Goal: Use online tool/utility

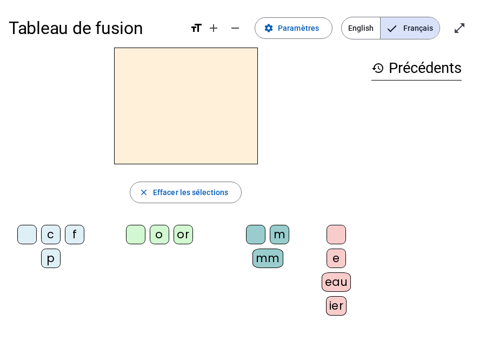
click at [387, 35] on span "Français" at bounding box center [409, 28] width 59 height 22
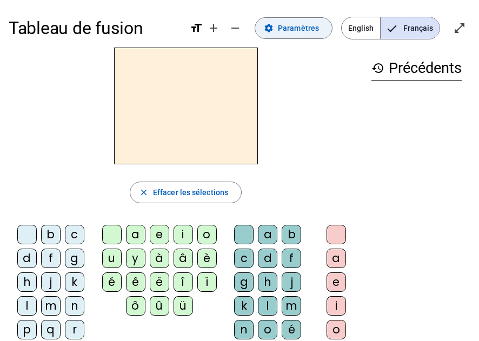
click at [299, 21] on span at bounding box center [293, 28] width 77 height 26
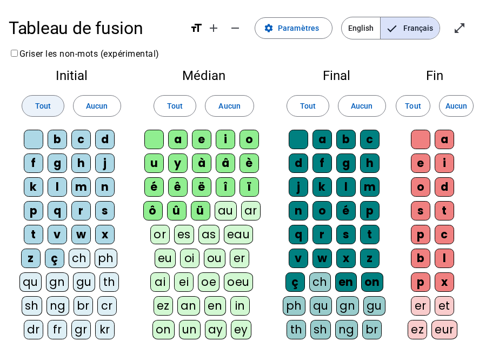
click at [47, 108] on span "Tout" at bounding box center [43, 105] width 16 height 13
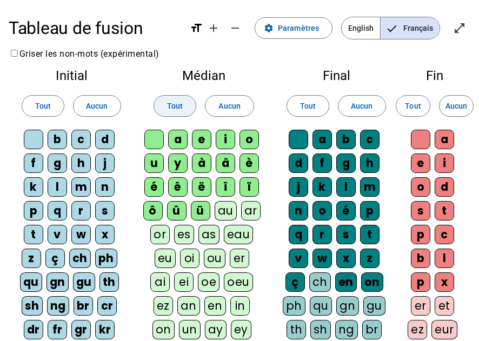
click at [182, 107] on span "Tout" at bounding box center [175, 105] width 16 height 13
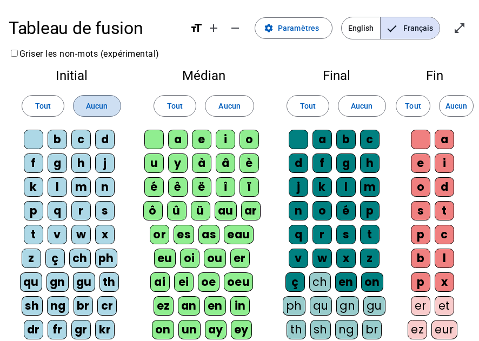
click at [108, 99] on span at bounding box center [96, 106] width 47 height 26
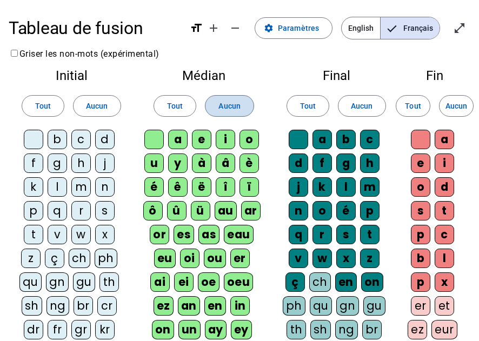
click at [236, 109] on span "Aucun" at bounding box center [229, 105] width 22 height 13
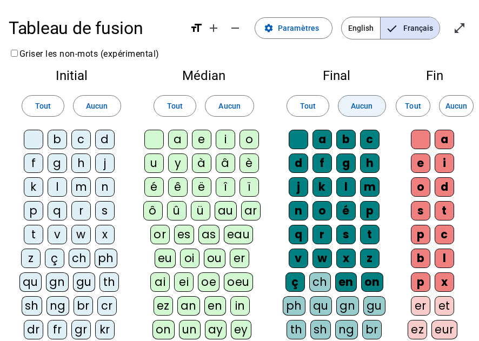
click at [364, 112] on span "Aucun" at bounding box center [362, 105] width 22 height 13
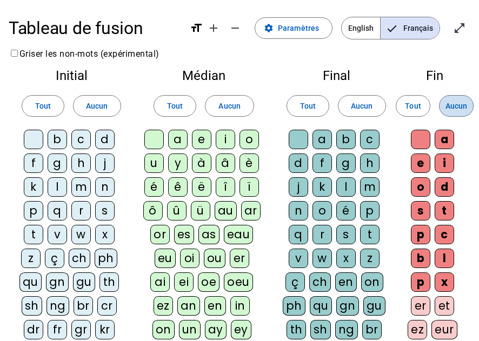
click at [450, 109] on span "Aucun" at bounding box center [456, 105] width 22 height 13
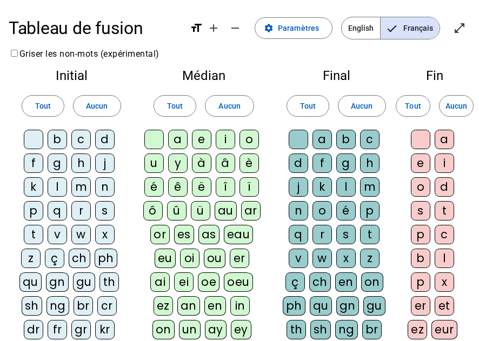
click at [38, 230] on div "t" at bounding box center [33, 234] width 19 height 19
click at [62, 187] on div "l" at bounding box center [57, 186] width 19 height 19
click at [202, 136] on div "e" at bounding box center [201, 139] width 19 height 19
click at [178, 135] on div "a" at bounding box center [177, 139] width 19 height 19
click at [153, 157] on div "u" at bounding box center [153, 162] width 19 height 19
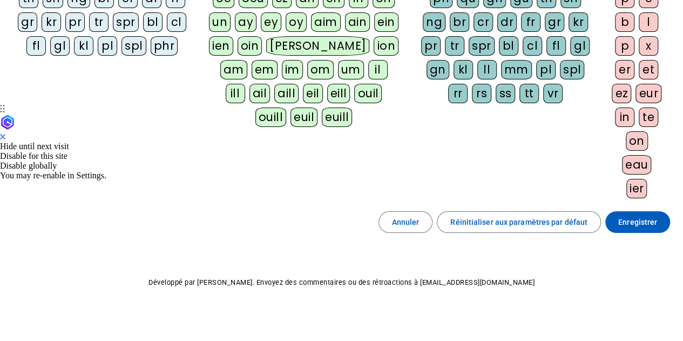
scroll to position [200, 0]
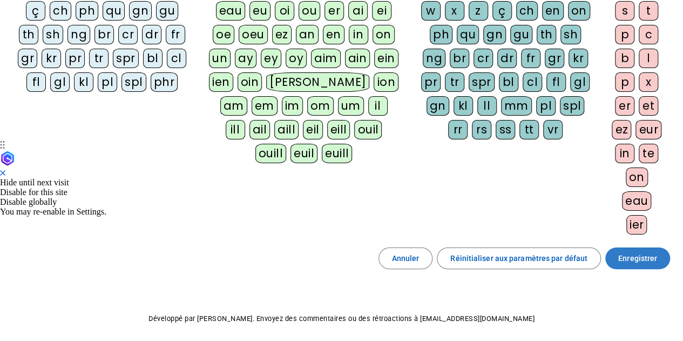
click at [478, 258] on span "Enregistrer" at bounding box center [638, 258] width 39 height 13
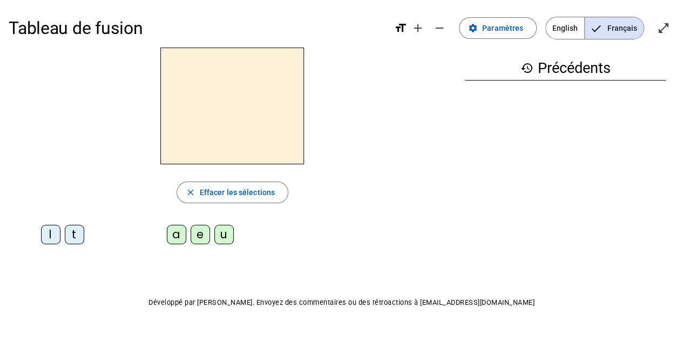
click at [46, 234] on div "l" at bounding box center [50, 234] width 19 height 19
click at [175, 233] on div "a" at bounding box center [176, 234] width 19 height 19
click at [199, 230] on div "e" at bounding box center [200, 234] width 19 height 19
click at [226, 234] on div "u" at bounding box center [223, 234] width 19 height 19
click at [78, 233] on div "t" at bounding box center [74, 234] width 19 height 19
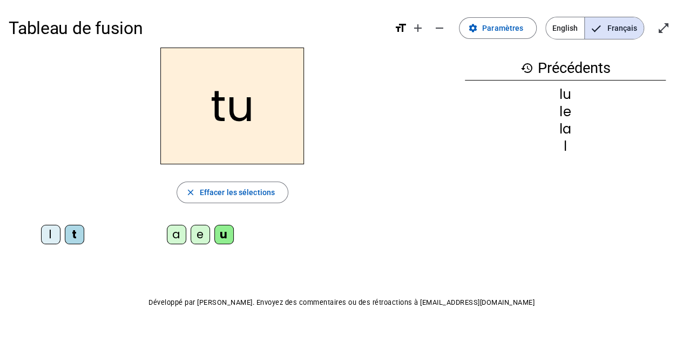
click at [206, 231] on div "e" at bounding box center [200, 234] width 19 height 19
click at [187, 232] on letter-bubble "a" at bounding box center [179, 237] width 24 height 24
